Goal: Information Seeking & Learning: Understand process/instructions

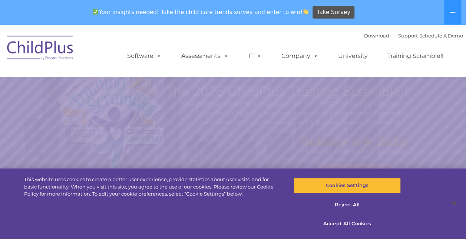
select select "MEDIUM"
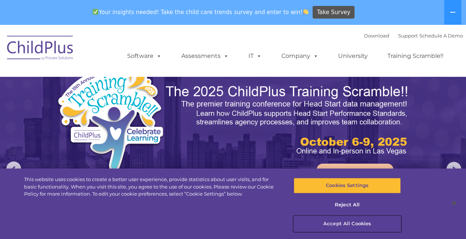
click at [339, 222] on button "Accept All Cookies" at bounding box center [346, 224] width 107 height 16
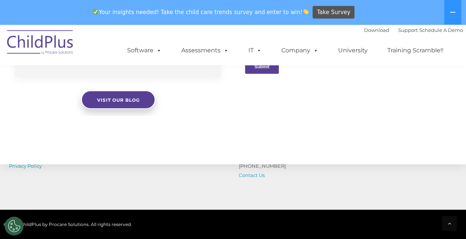
scroll to position [902, 0]
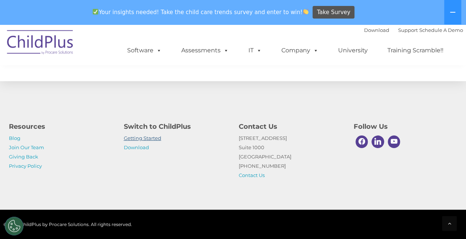
click at [150, 139] on link "Getting Started" at bounding box center [142, 138] width 37 height 6
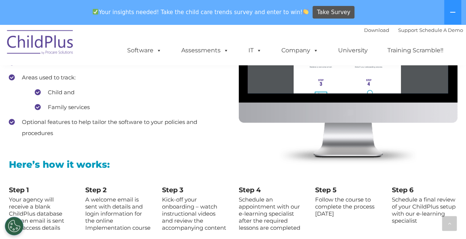
scroll to position [735, 0]
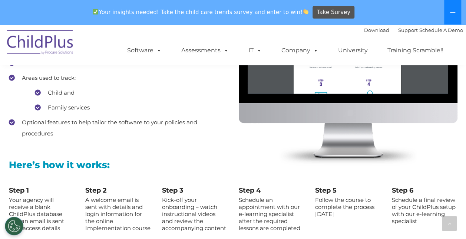
click at [454, 11] on icon at bounding box center [452, 12] width 6 height 6
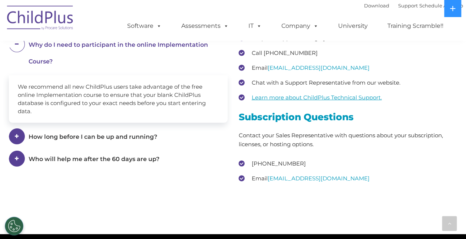
scroll to position [1030, 0]
